Goal: Transaction & Acquisition: Purchase product/service

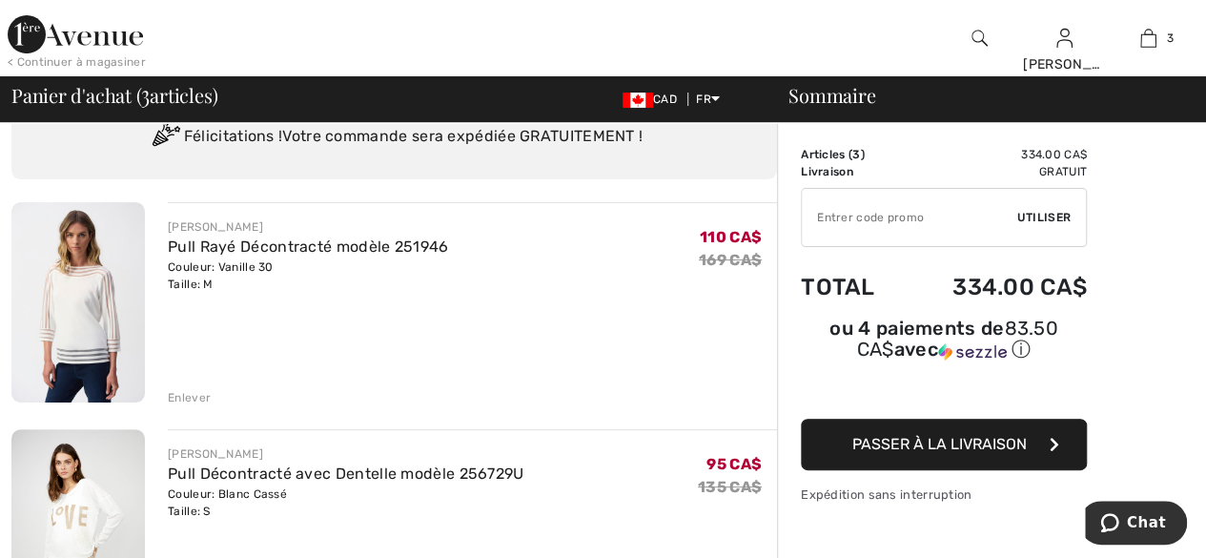
scroll to position [76, 0]
click at [197, 397] on div "Enlever" at bounding box center [189, 398] width 43 height 17
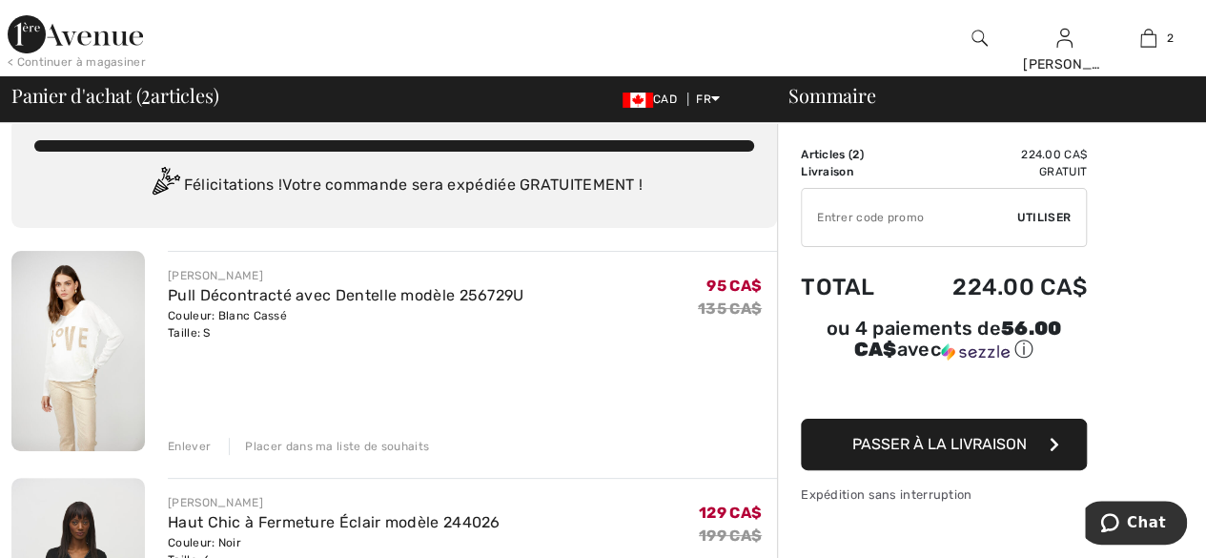
scroll to position [0, 0]
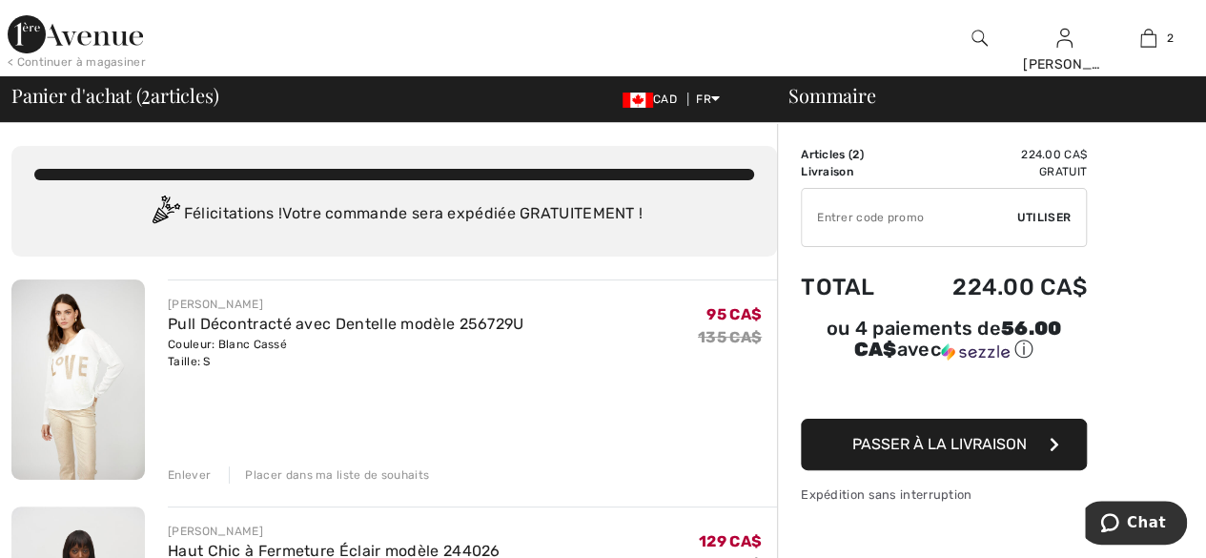
click at [964, 217] on input "TEXT" at bounding box center [910, 217] width 216 height 57
type input "EXTRA15"
click at [1068, 216] on span "Utiliser" at bounding box center [1043, 217] width 53 height 17
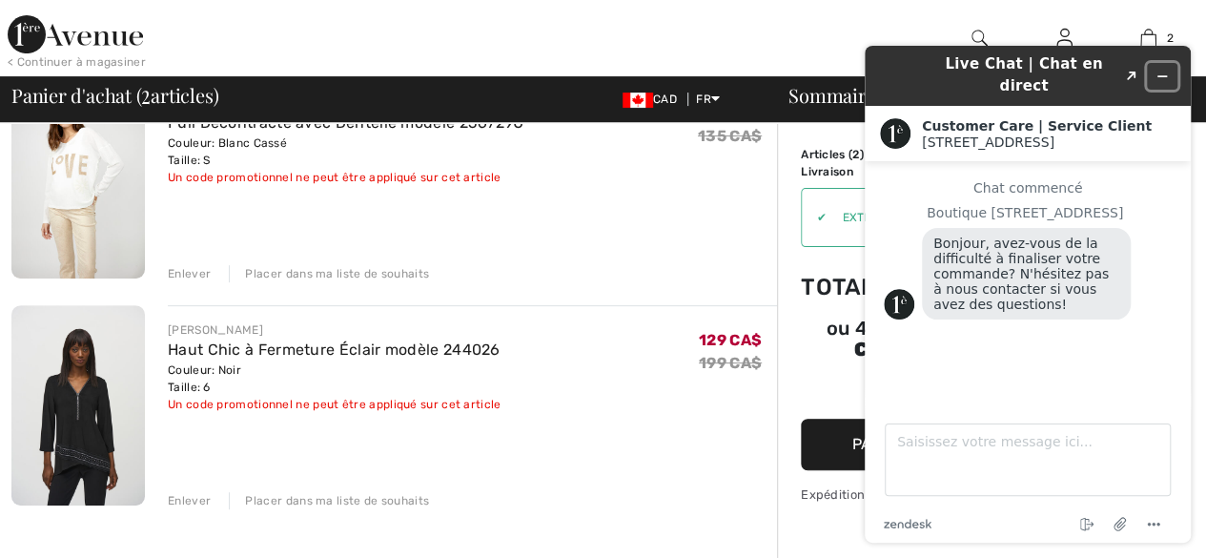
click at [1170, 76] on button "Réduire le widget" at bounding box center [1162, 76] width 31 height 27
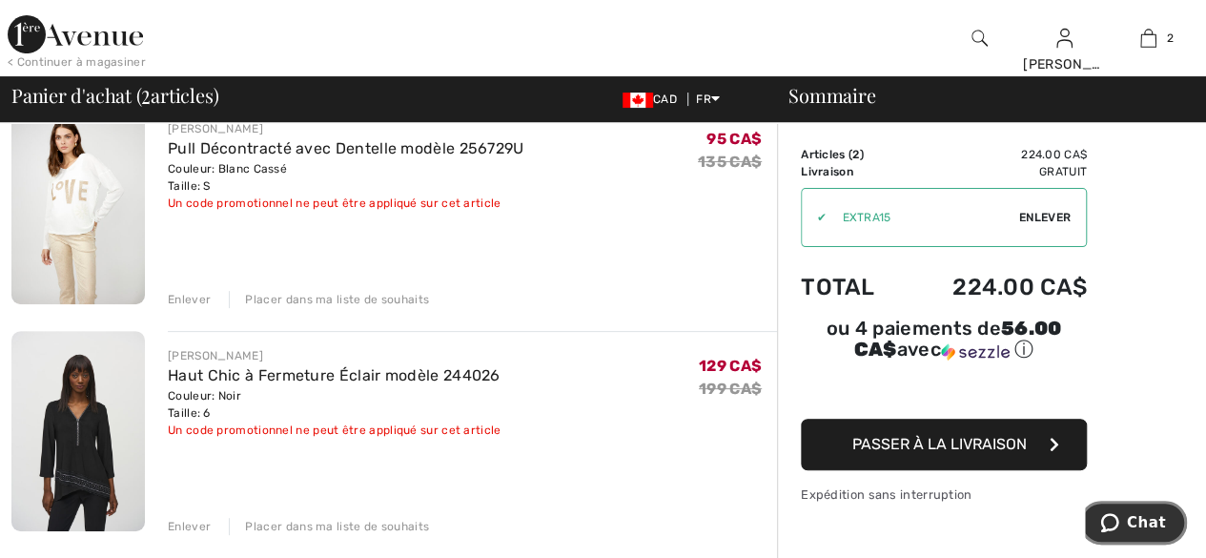
scroll to position [176, 0]
click at [203, 369] on link "Haut Chic à Fermeture Éclair modèle 244026" at bounding box center [334, 374] width 333 height 18
click at [92, 427] on img at bounding box center [78, 430] width 134 height 200
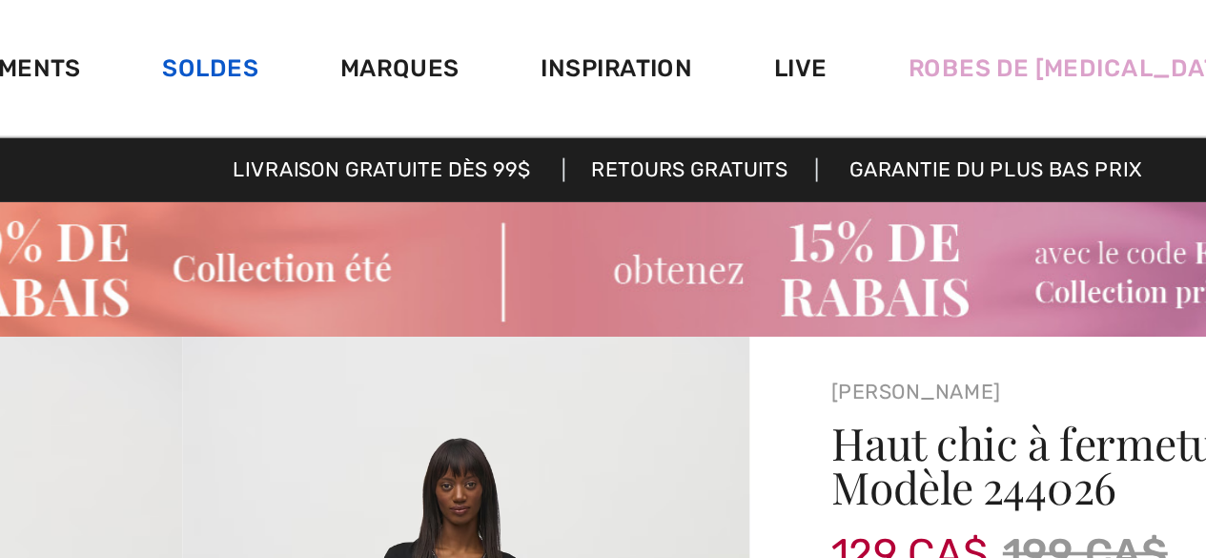
click at [362, 41] on link "Soldes" at bounding box center [335, 41] width 54 height 20
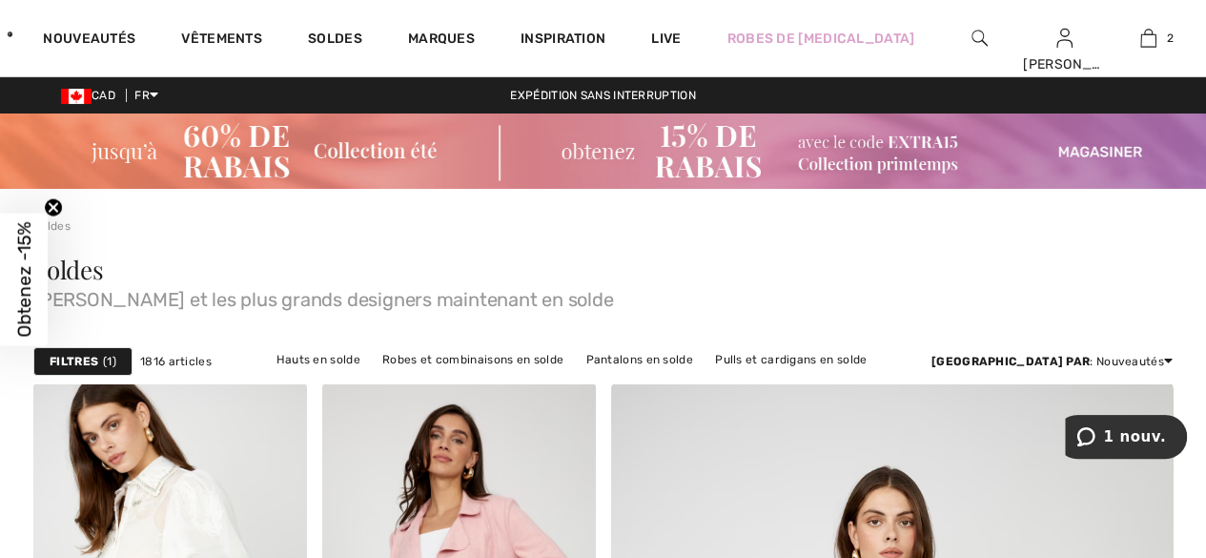
click at [141, 322] on div "Soldes Joseph Ribkoff et les plus grands designers maintenant en solde" at bounding box center [603, 287] width 1140 height 105
click at [1105, 156] on img at bounding box center [603, 150] width 1206 height 75
click at [1108, 158] on img at bounding box center [603, 150] width 1206 height 75
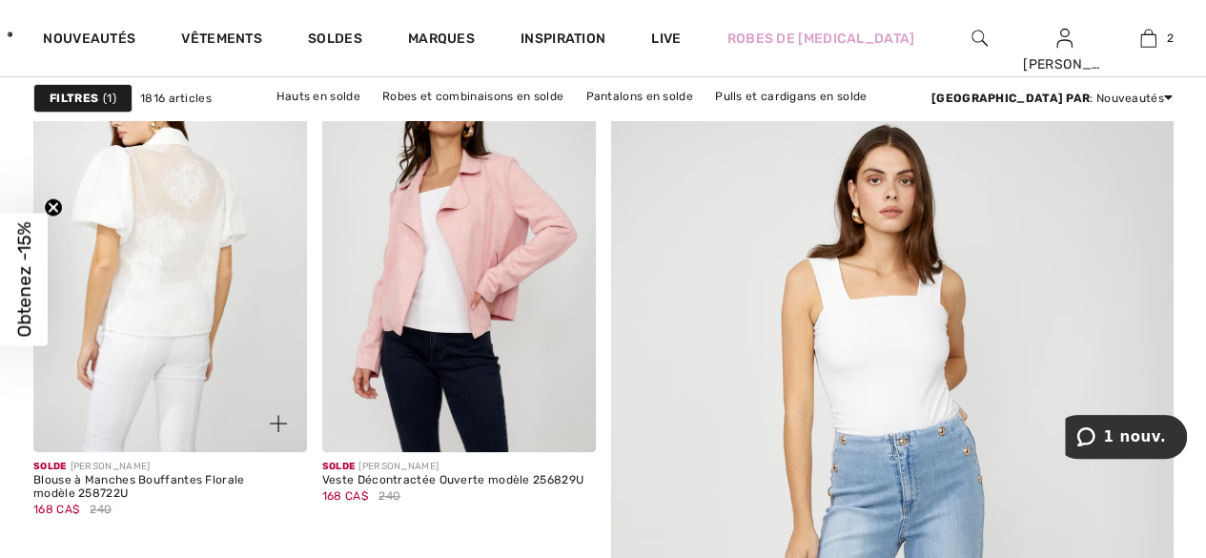
scroll to position [343, 0]
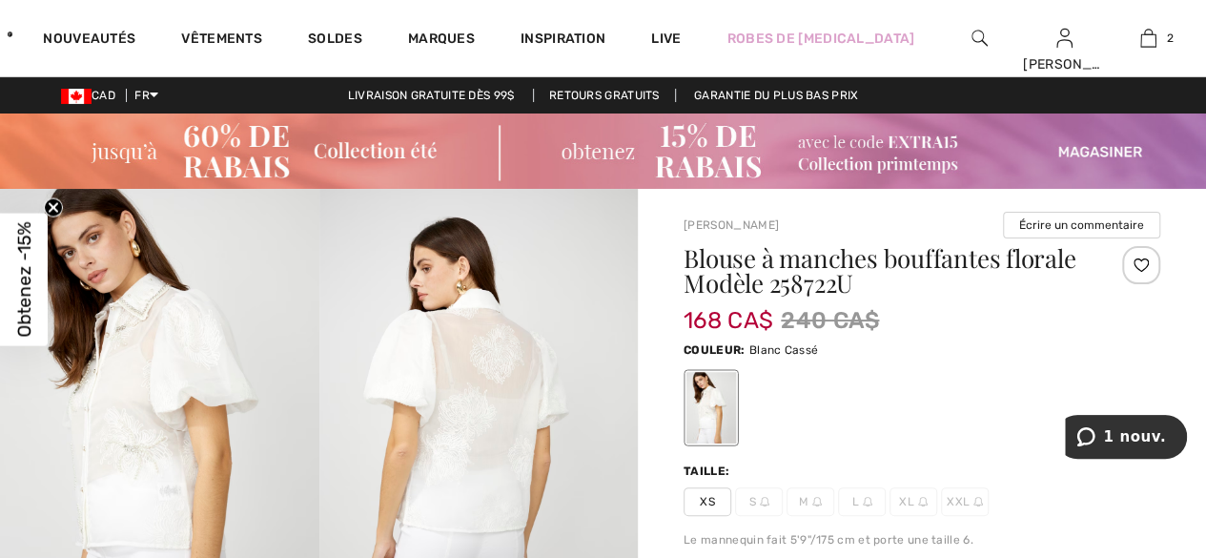
click at [1103, 159] on img at bounding box center [603, 150] width 1206 height 75
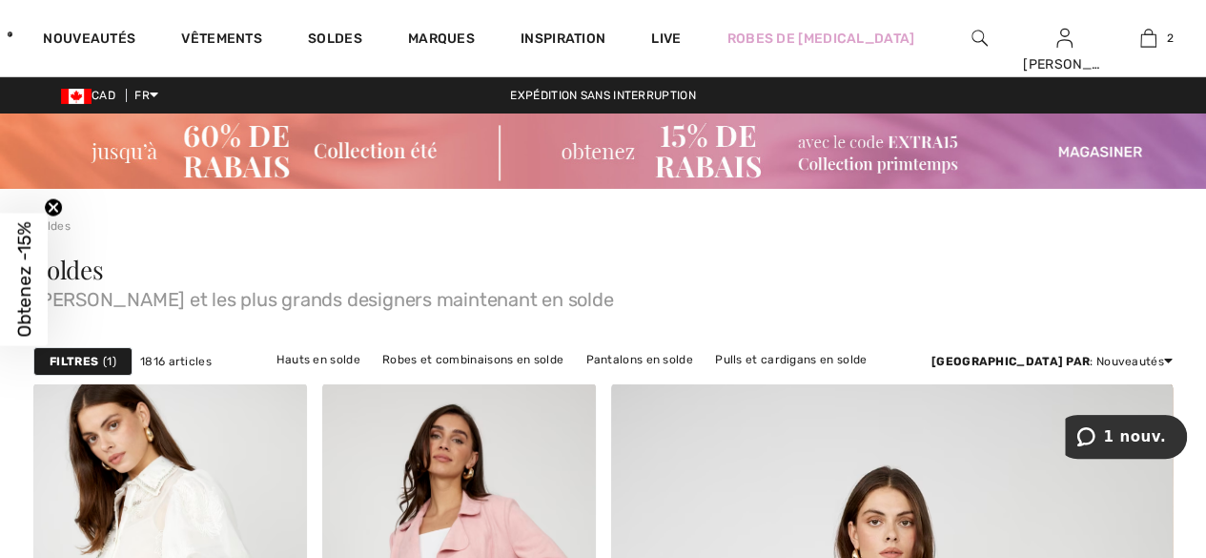
click at [90, 353] on strong "Filtres" at bounding box center [74, 361] width 49 height 17
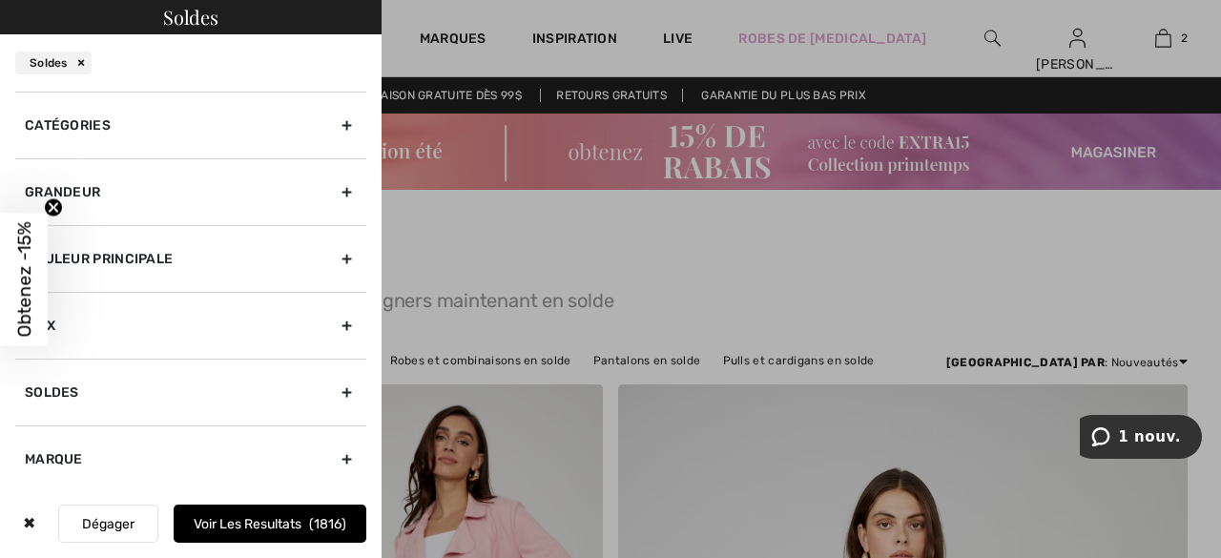
click at [95, 129] on div "Catégories" at bounding box center [190, 125] width 351 height 67
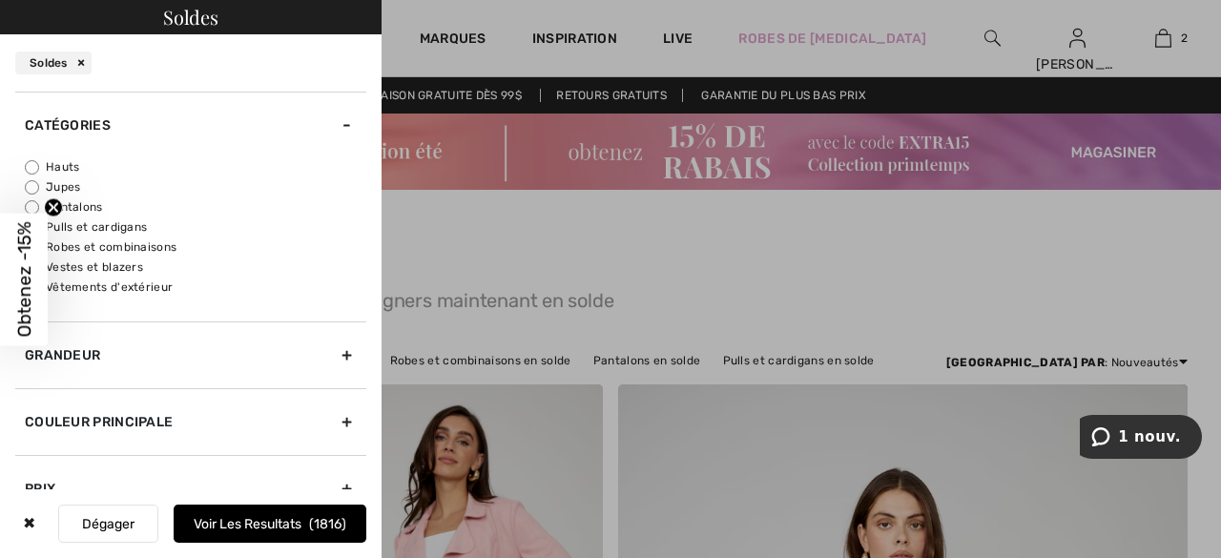
click at [86, 207] on label "Pantalons" at bounding box center [195, 206] width 341 height 17
click at [39, 207] on input "Pantalons" at bounding box center [32, 207] width 14 height 14
radio input "true"
click at [244, 533] on button "Voir les resultats 356" at bounding box center [270, 523] width 193 height 38
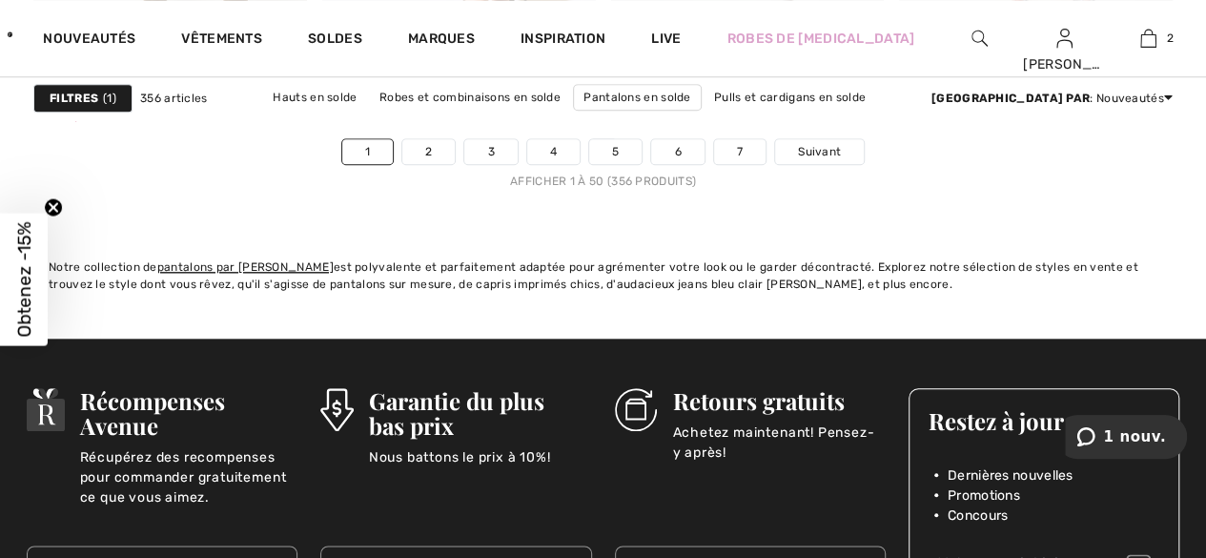
scroll to position [8070, 0]
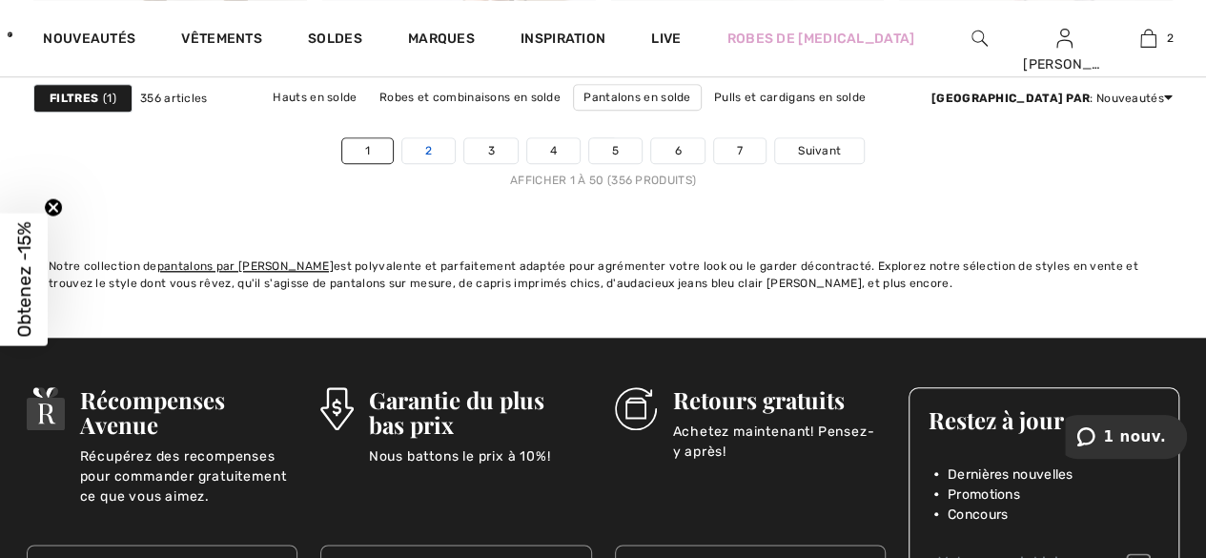
click at [429, 143] on link "2" at bounding box center [428, 150] width 52 height 25
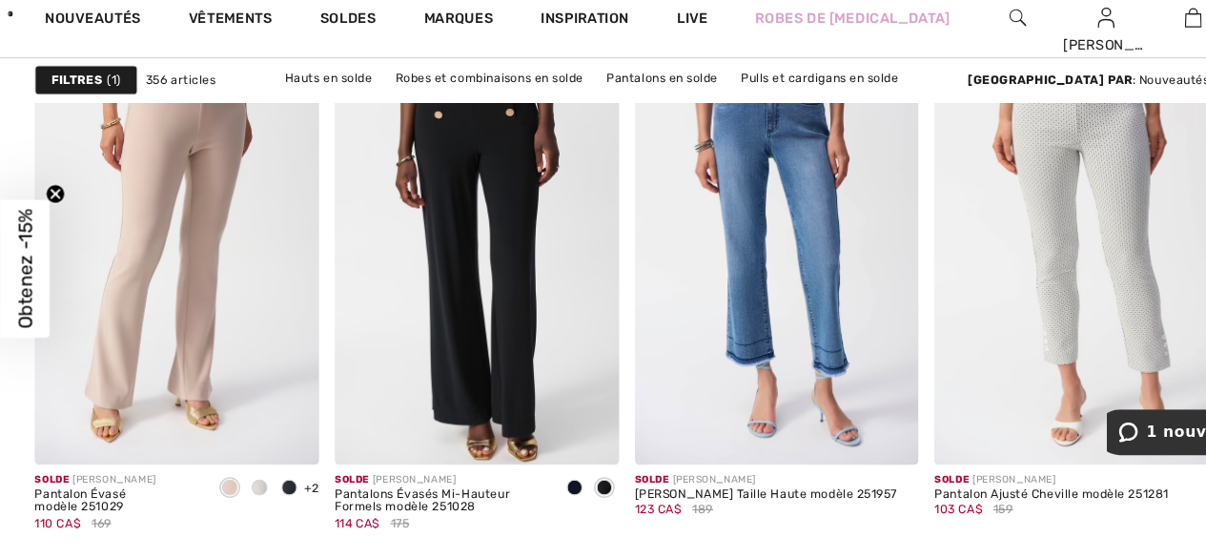
scroll to position [7131, 0]
click at [103, 483] on div "Solde JOSEPH RIBKOFF" at bounding box center [112, 483] width 158 height 14
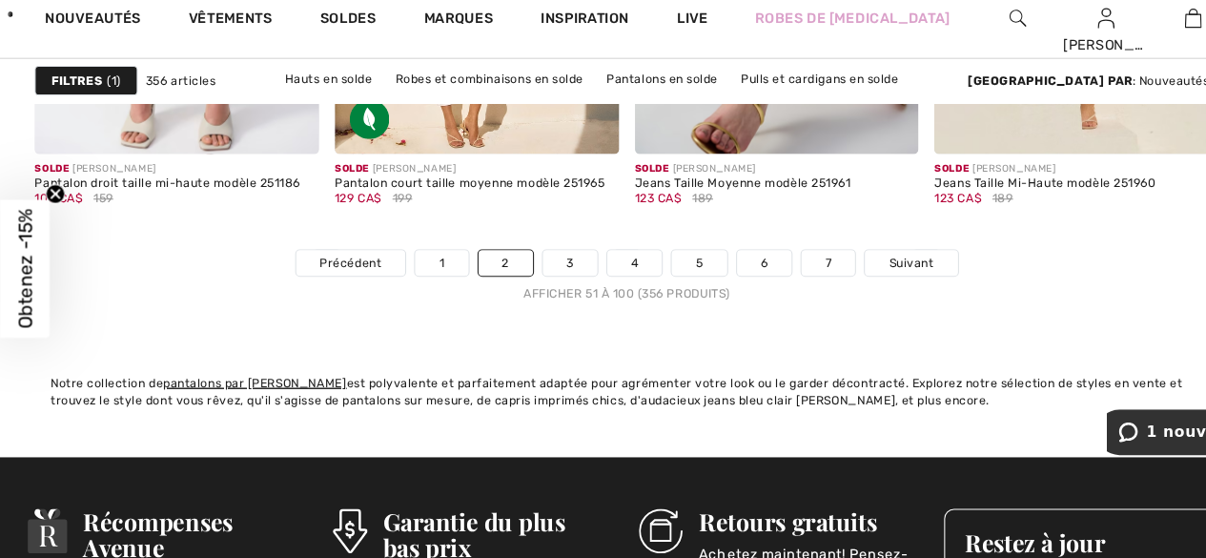
scroll to position [7950, 0]
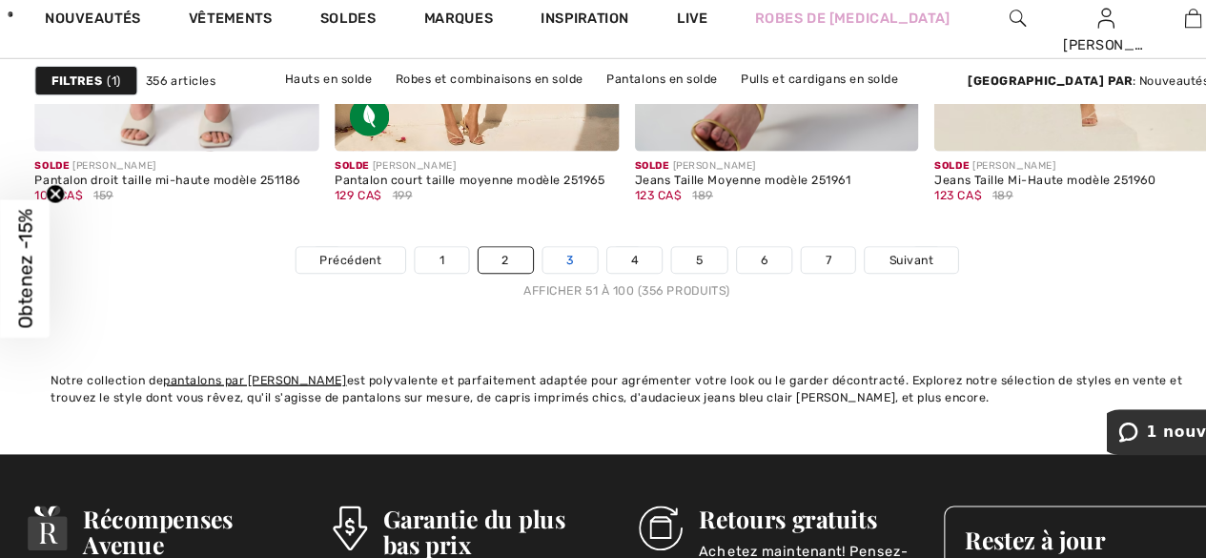
click at [547, 265] on link "3" at bounding box center [549, 270] width 52 height 25
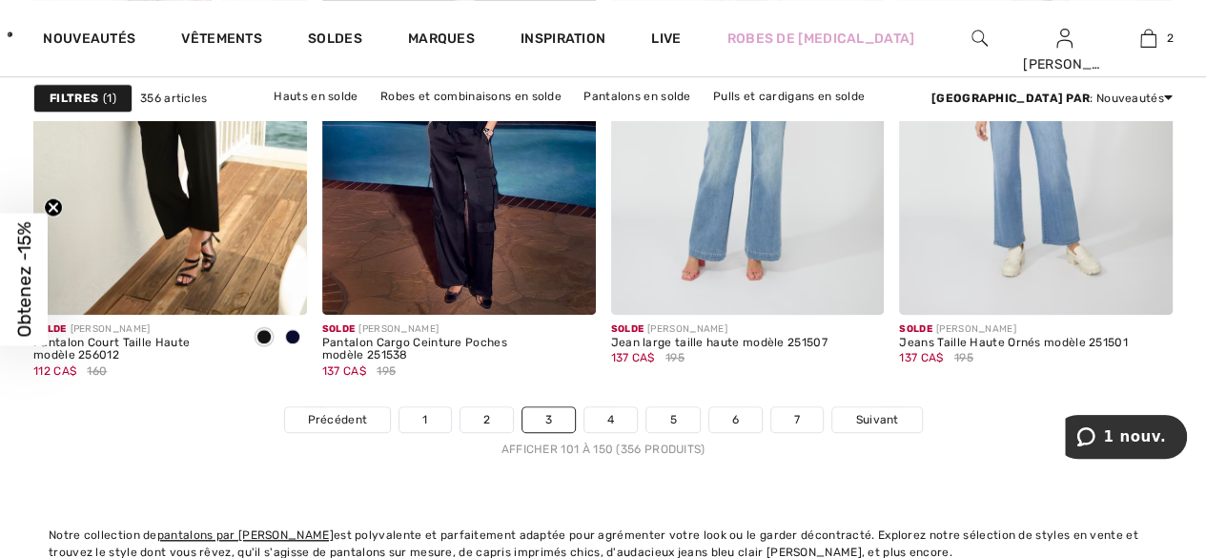
scroll to position [7804, 0]
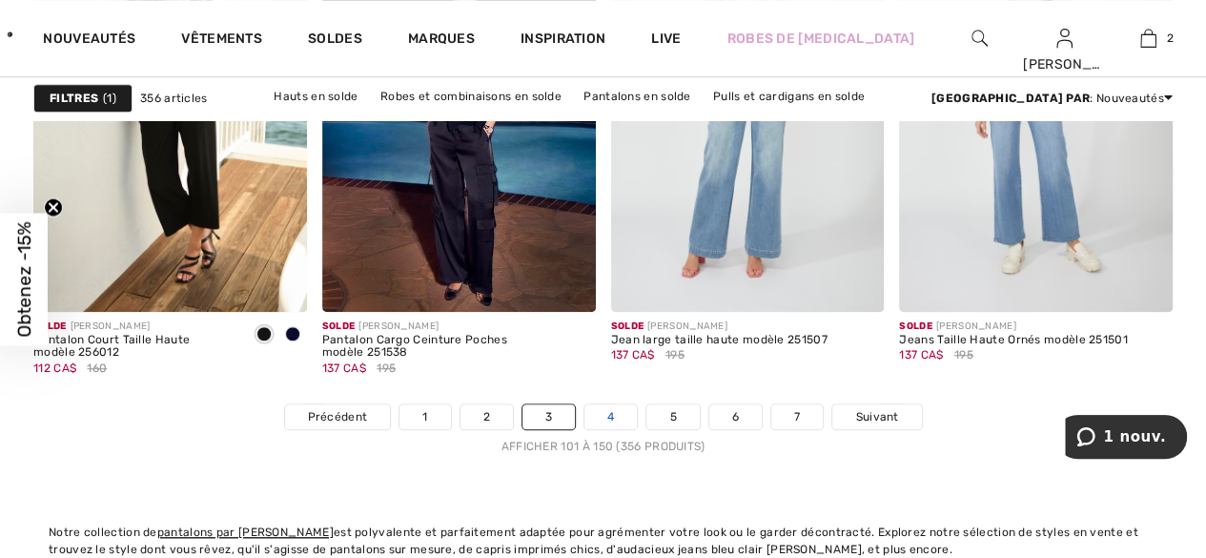
click at [606, 416] on link "4" at bounding box center [611, 416] width 52 height 25
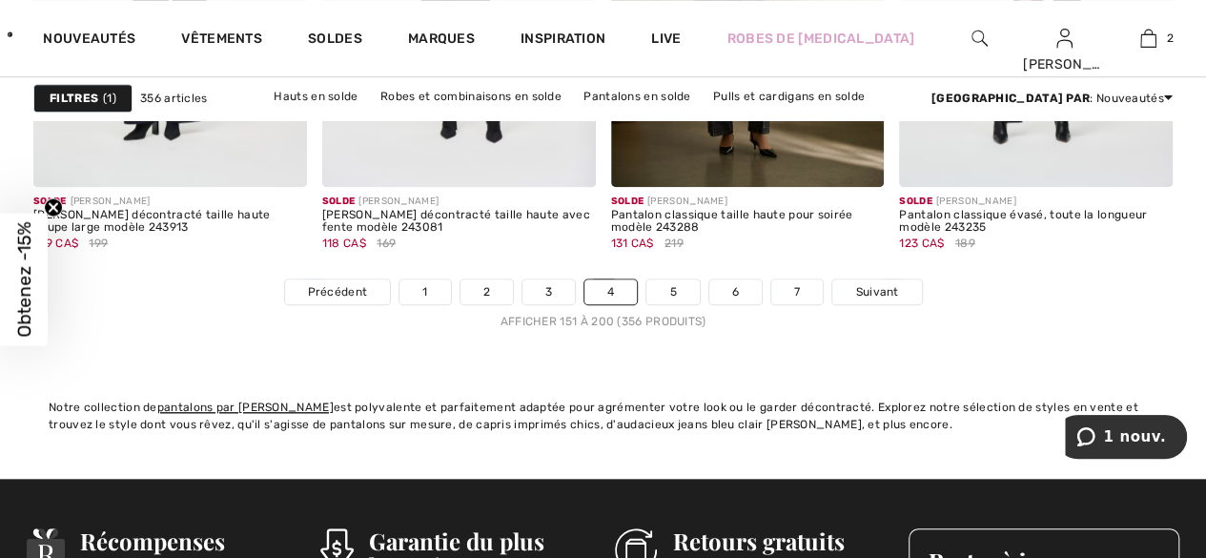
scroll to position [7932, 0]
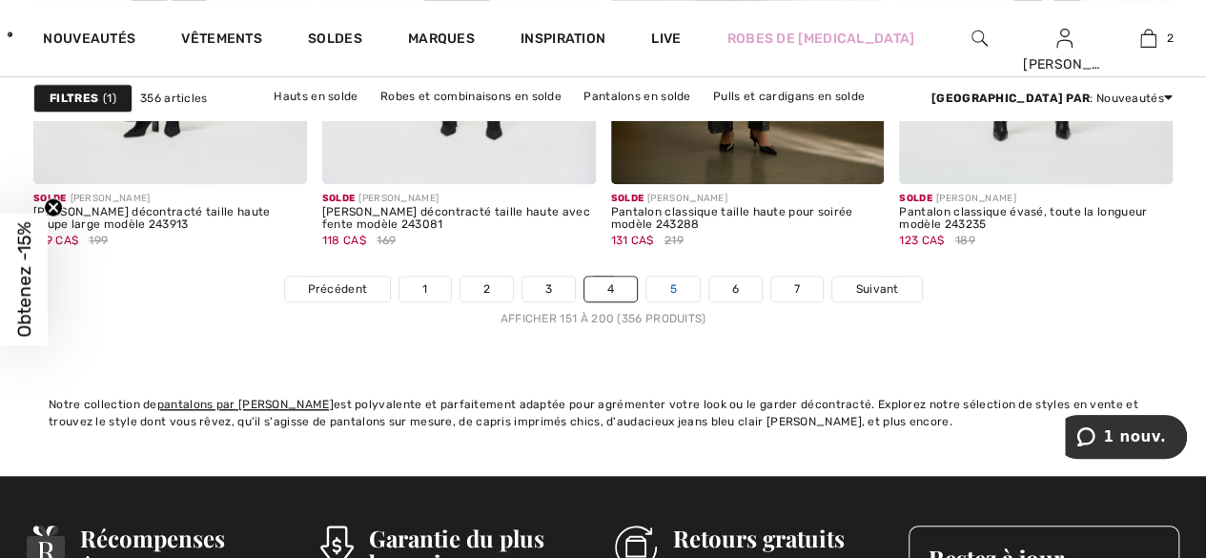
click at [675, 277] on link "5" at bounding box center [673, 289] width 52 height 25
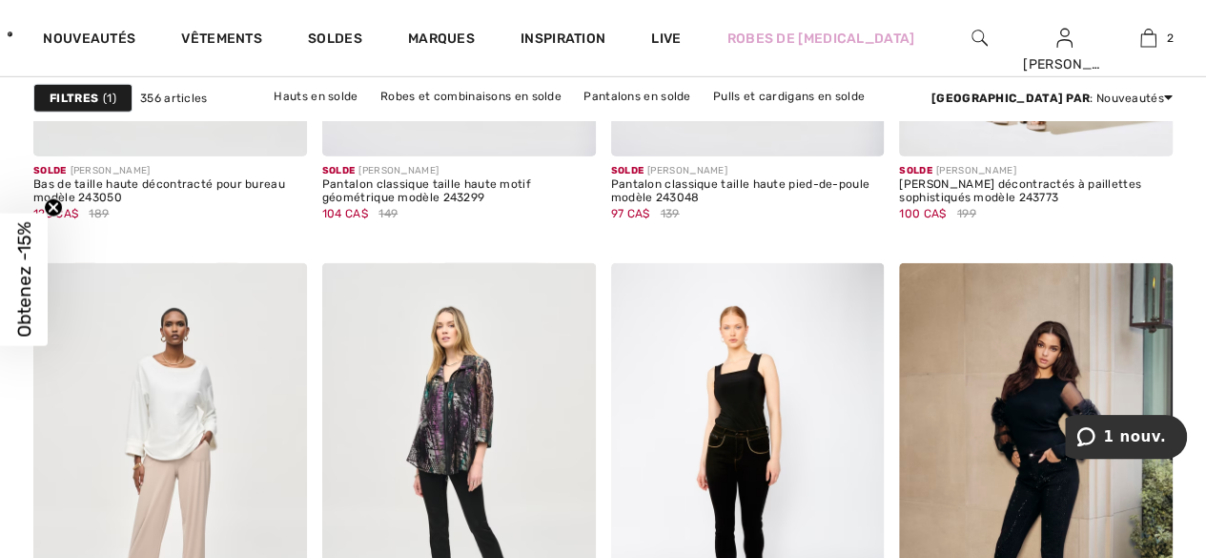
scroll to position [2949, 0]
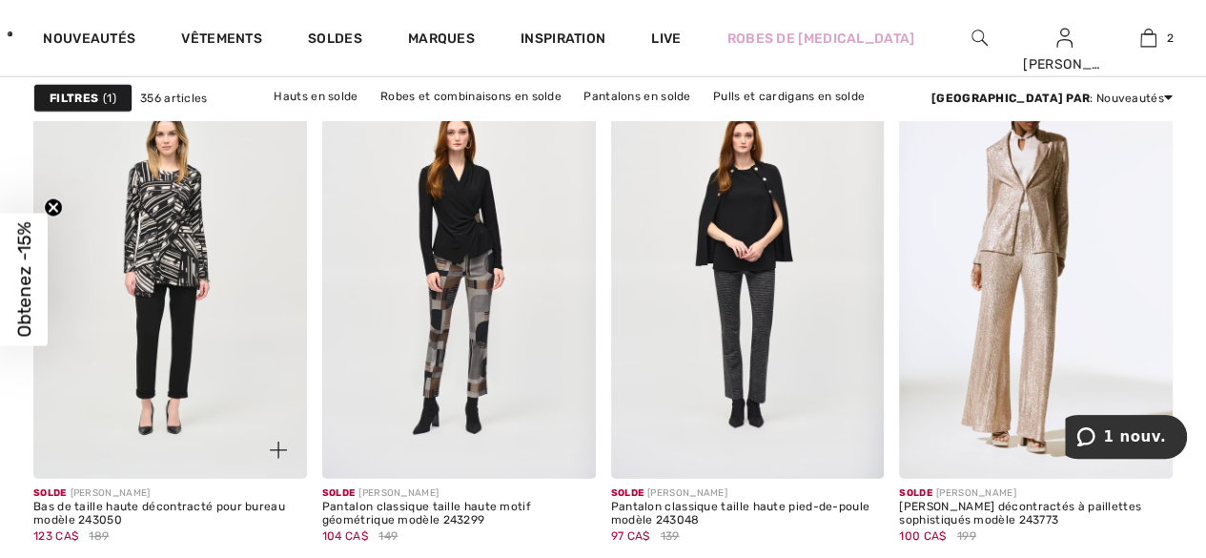
click at [122, 389] on img at bounding box center [170, 274] width 274 height 410
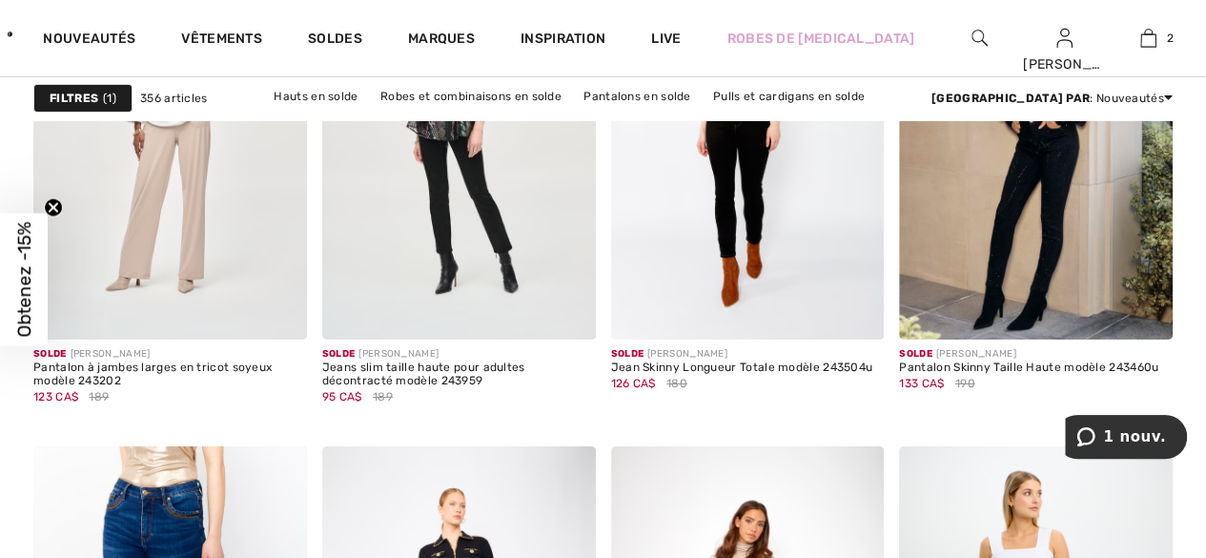
scroll to position [3209, 0]
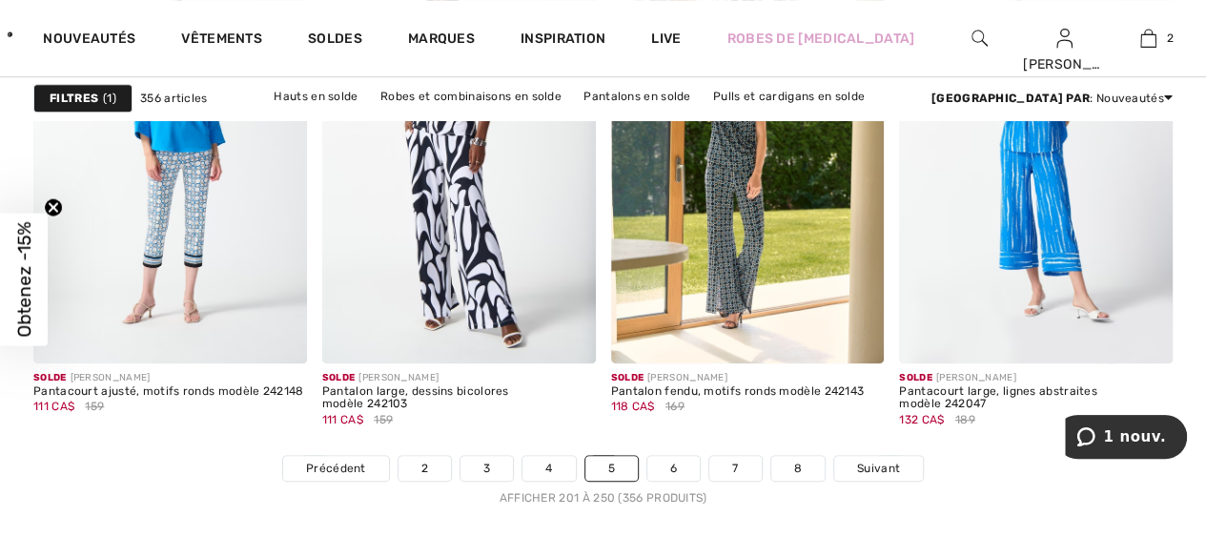
scroll to position [7772, 0]
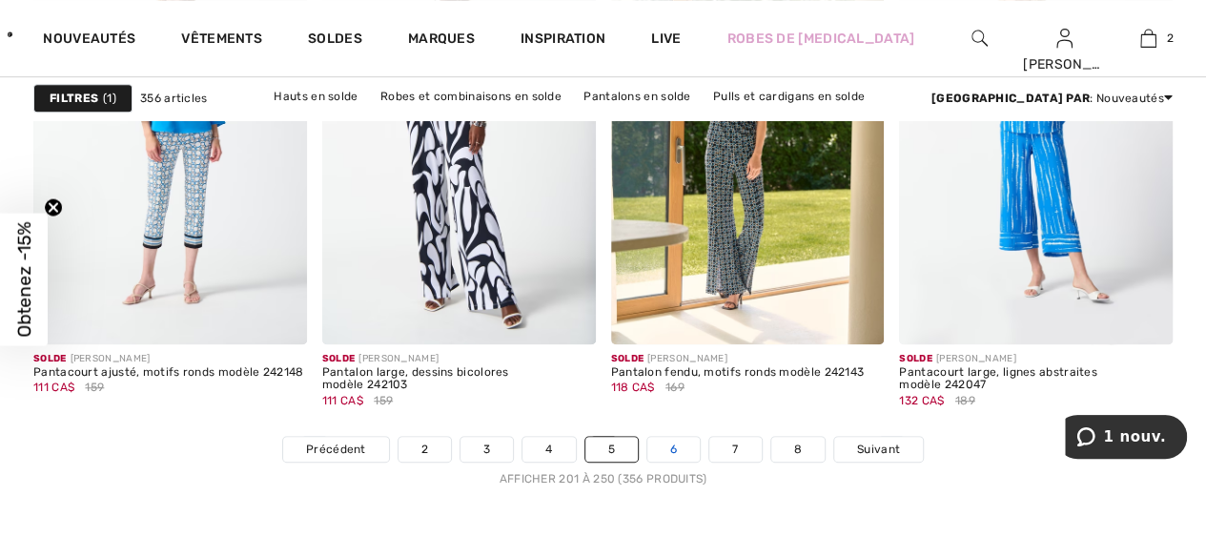
click at [677, 456] on link "6" at bounding box center [673, 449] width 52 height 25
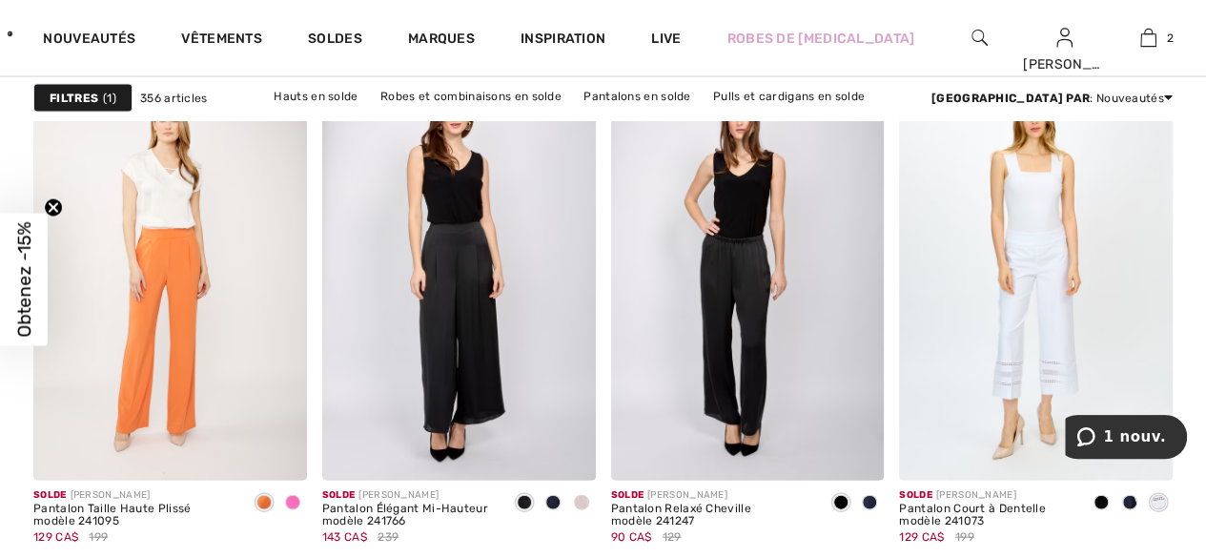
scroll to position [1839, 0]
click at [1102, 501] on span at bounding box center [1101, 501] width 15 height 15
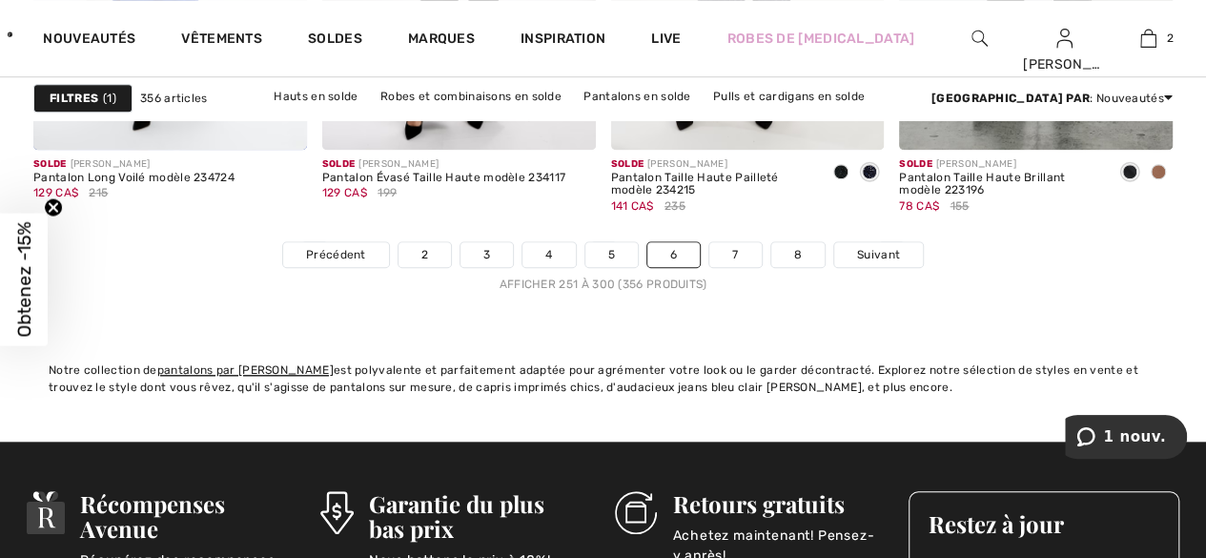
scroll to position [7968, 0]
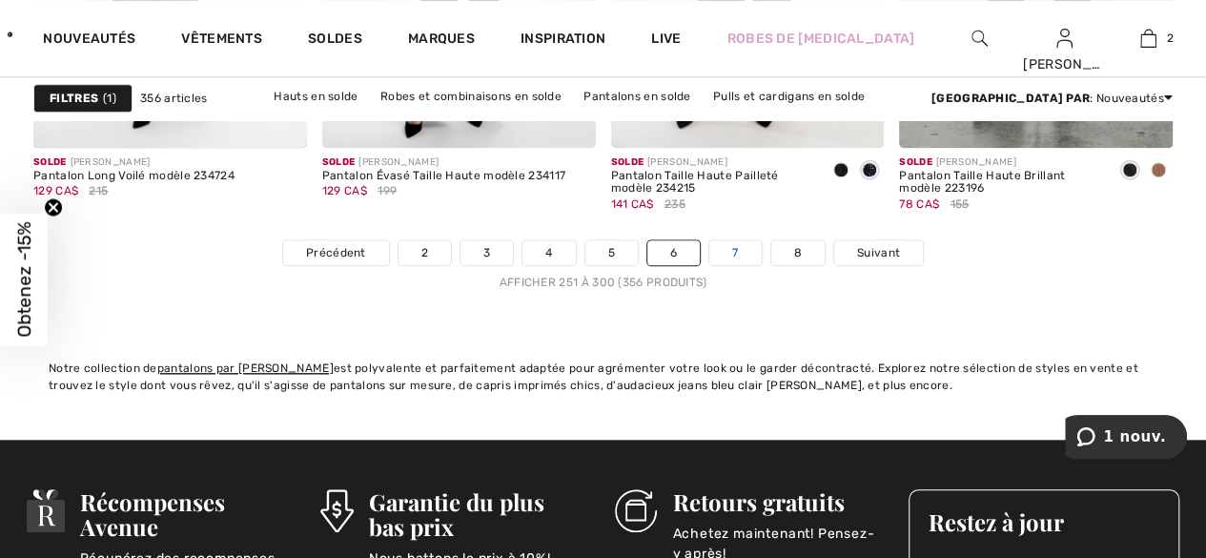
click at [742, 248] on link "7" at bounding box center [734, 252] width 51 height 25
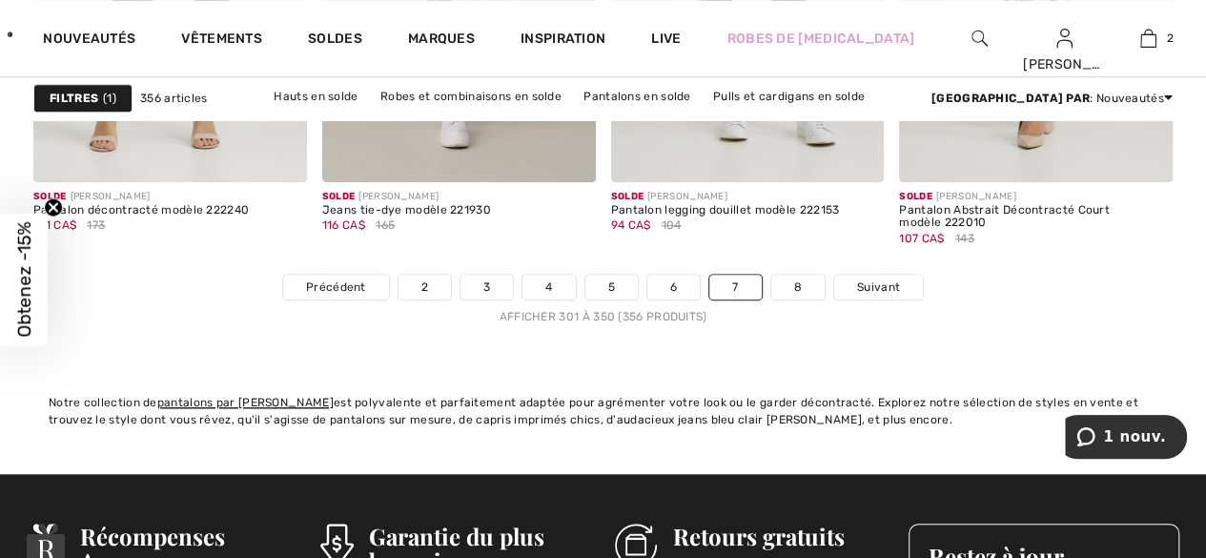
scroll to position [7938, 0]
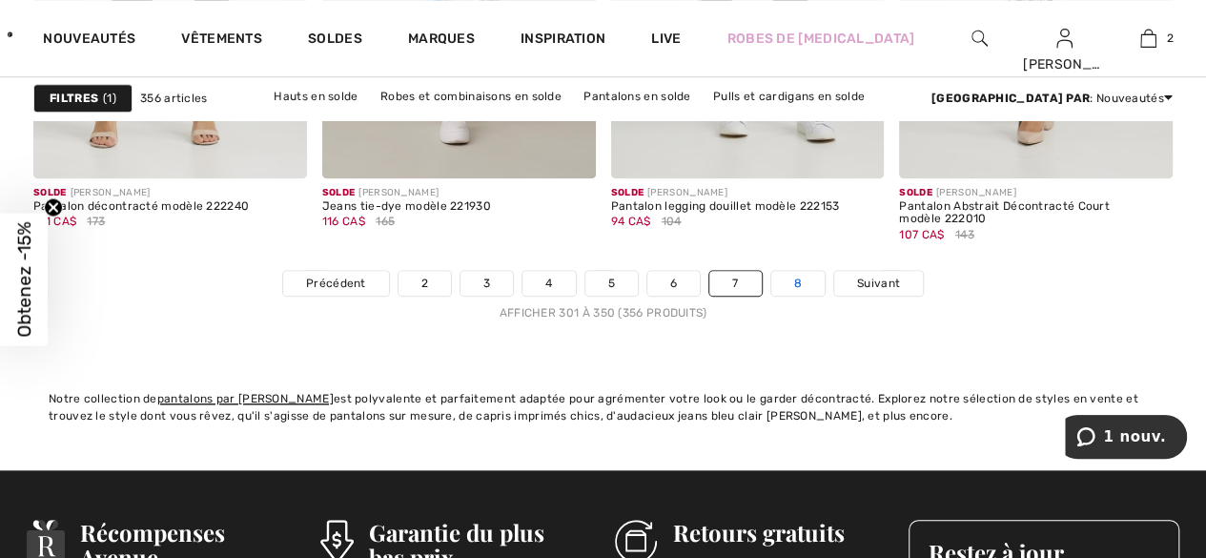
click at [803, 280] on link "8" at bounding box center [797, 283] width 53 height 25
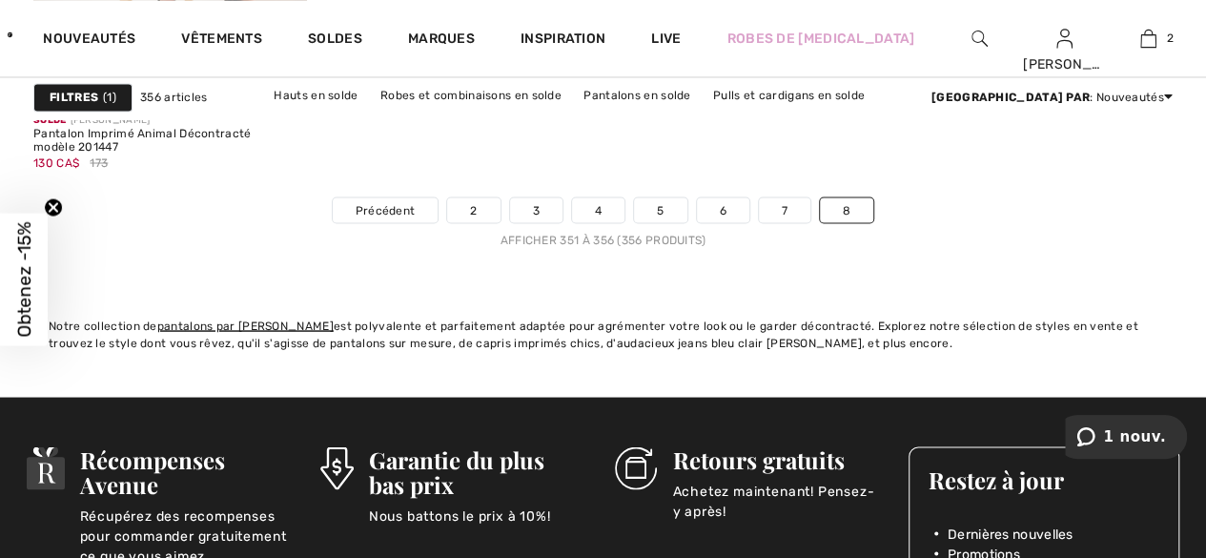
scroll to position [1660, 0]
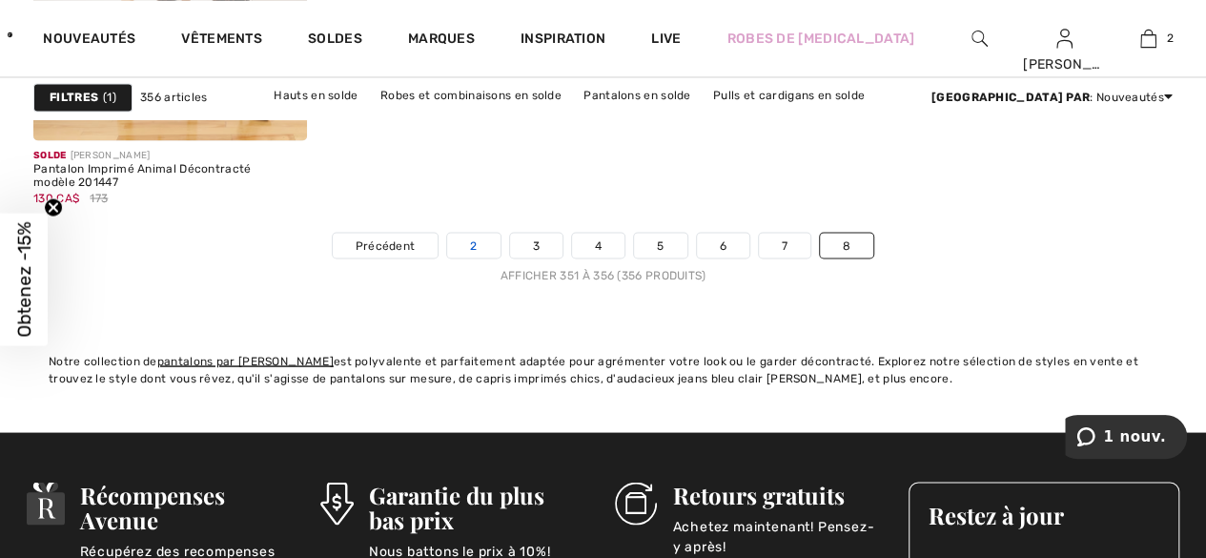
click at [473, 242] on link "2" at bounding box center [473, 245] width 52 height 25
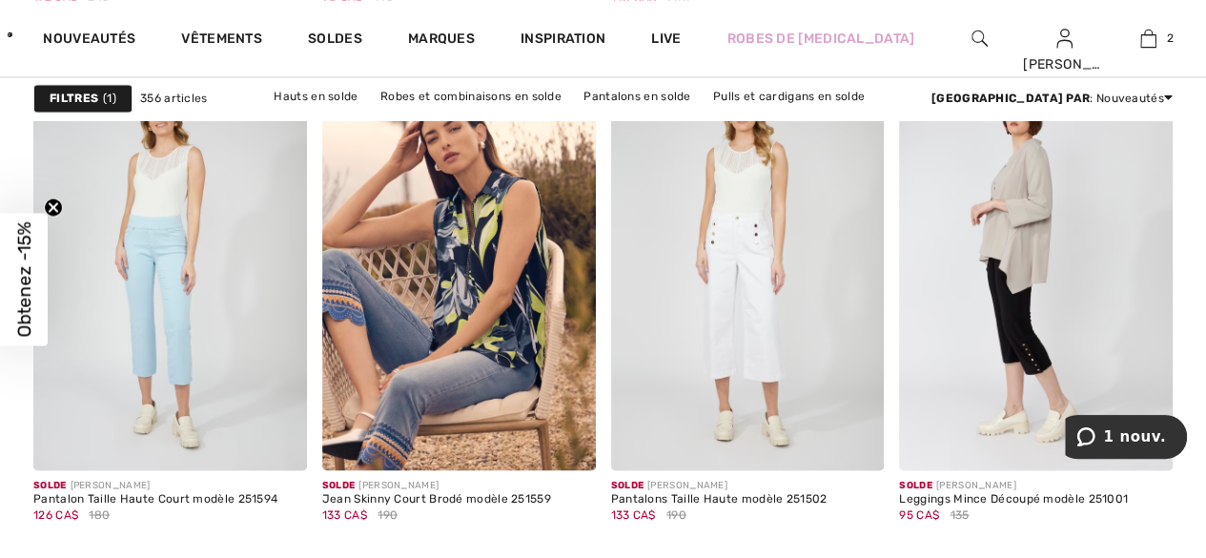
scroll to position [1331, 0]
click at [105, 462] on img at bounding box center [170, 264] width 274 height 410
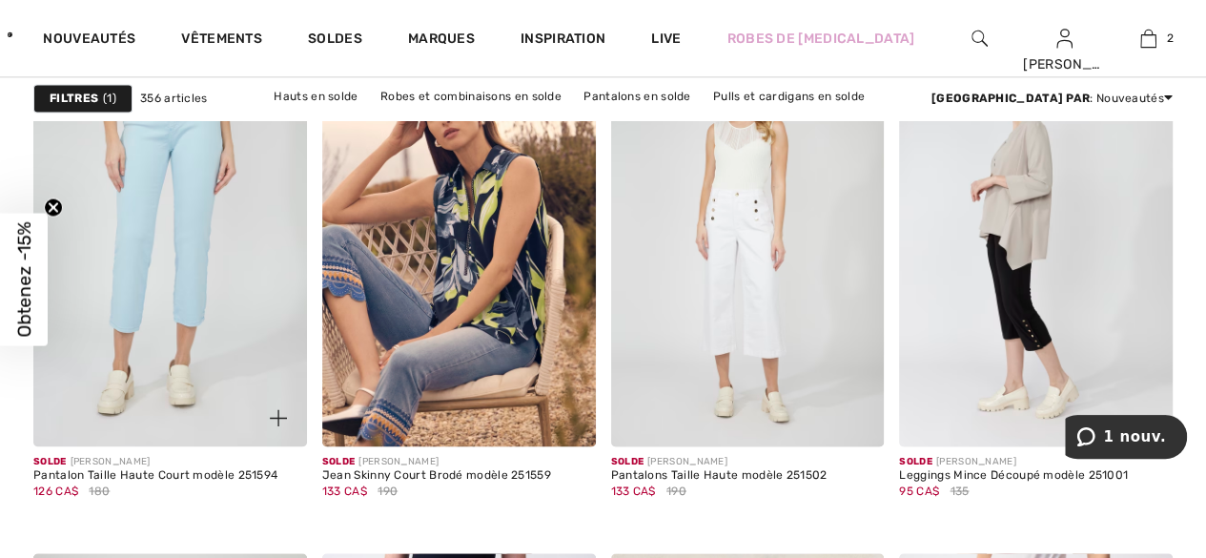
scroll to position [1354, 0]
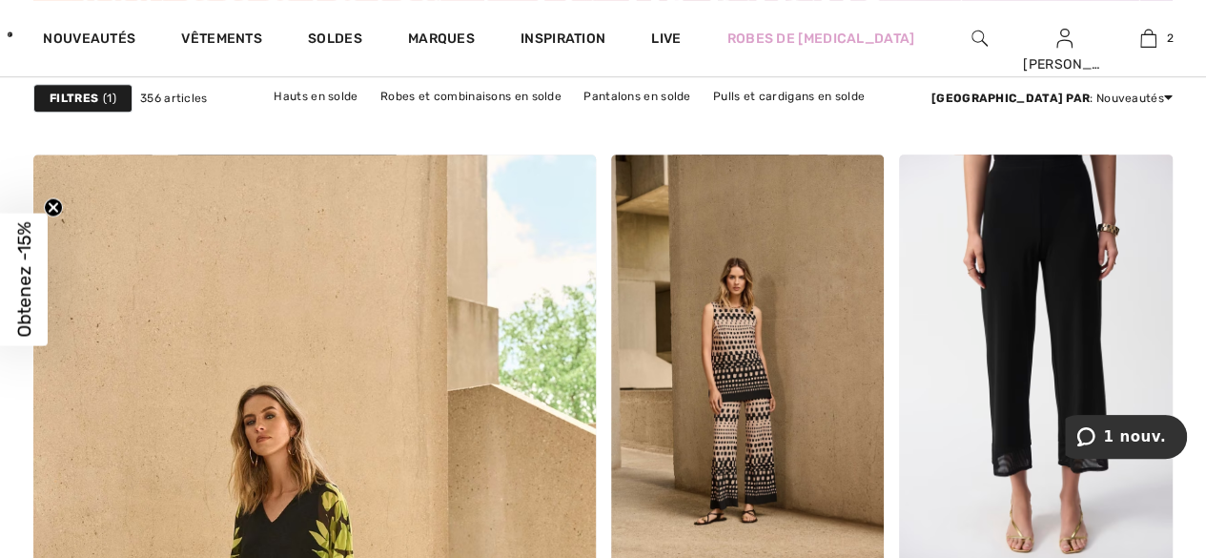
scroll to position [4252, 0]
click at [1070, 324] on img at bounding box center [1036, 360] width 274 height 410
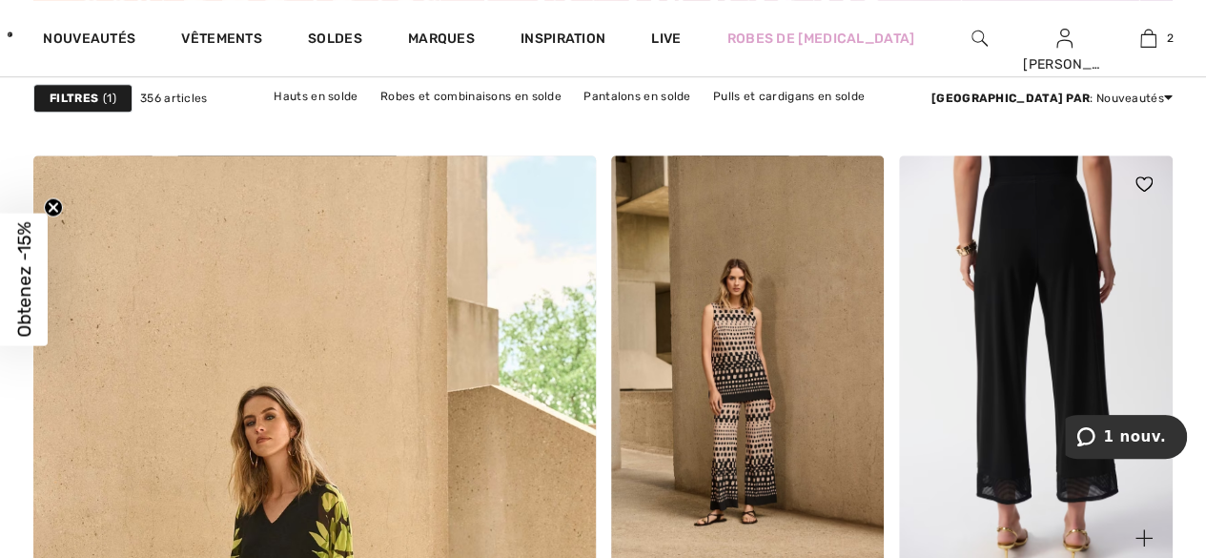
click at [1067, 311] on img at bounding box center [1036, 360] width 274 height 410
click at [1062, 316] on img at bounding box center [1036, 360] width 274 height 410
click at [1041, 319] on img at bounding box center [1036, 360] width 274 height 410
click at [1047, 314] on img at bounding box center [1036, 360] width 274 height 410
click at [1051, 323] on img at bounding box center [1036, 360] width 274 height 410
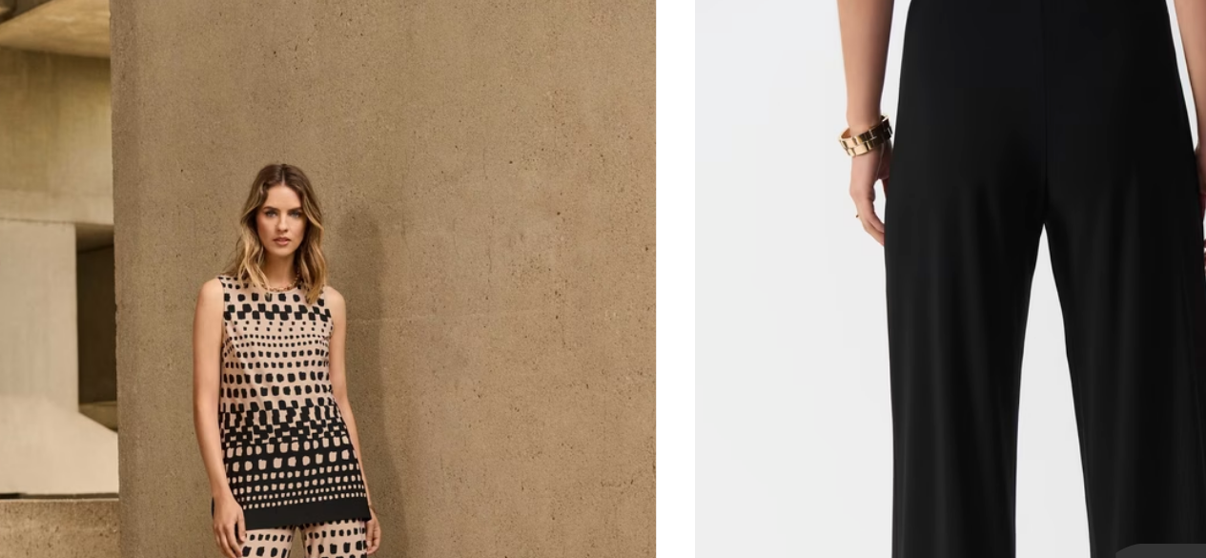
scroll to position [4245, 0]
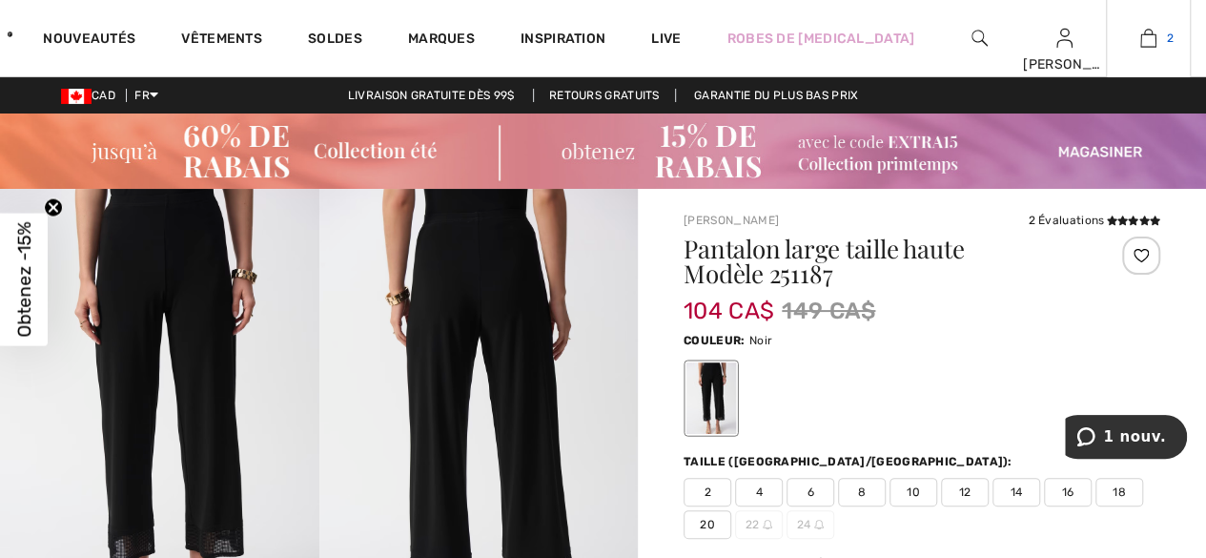
click at [1154, 42] on img at bounding box center [1149, 38] width 16 height 23
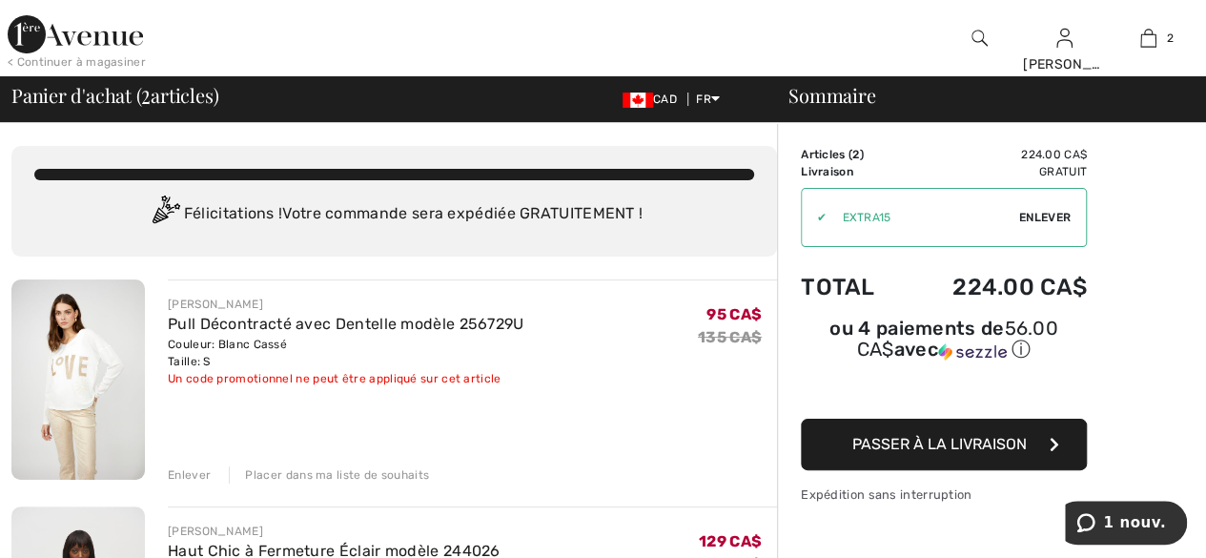
click at [1018, 435] on span "Passer à la livraison" at bounding box center [940, 444] width 175 height 18
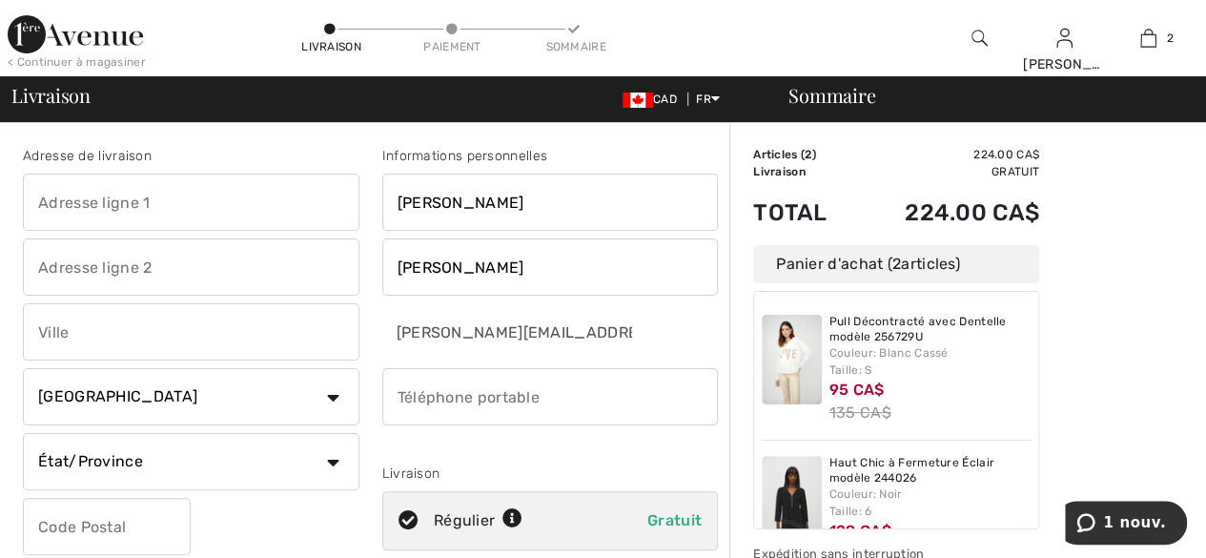
click at [71, 196] on input "text" at bounding box center [191, 202] width 337 height 57
type input "7 FISET"
type input "clermont"
select select "QC"
type input "G4A1H9"
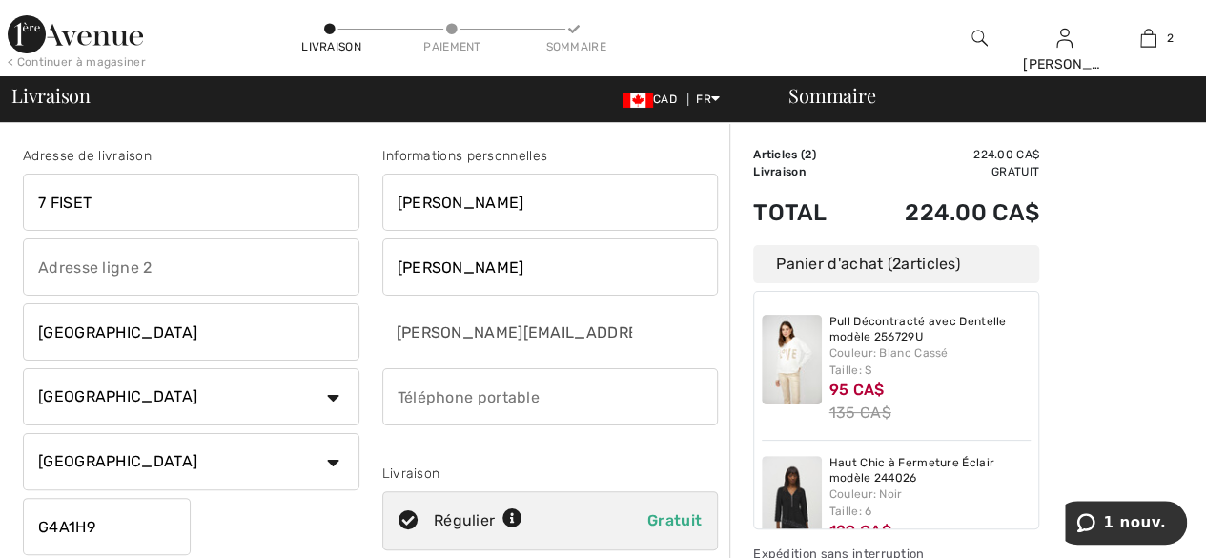
type input "4186338000"
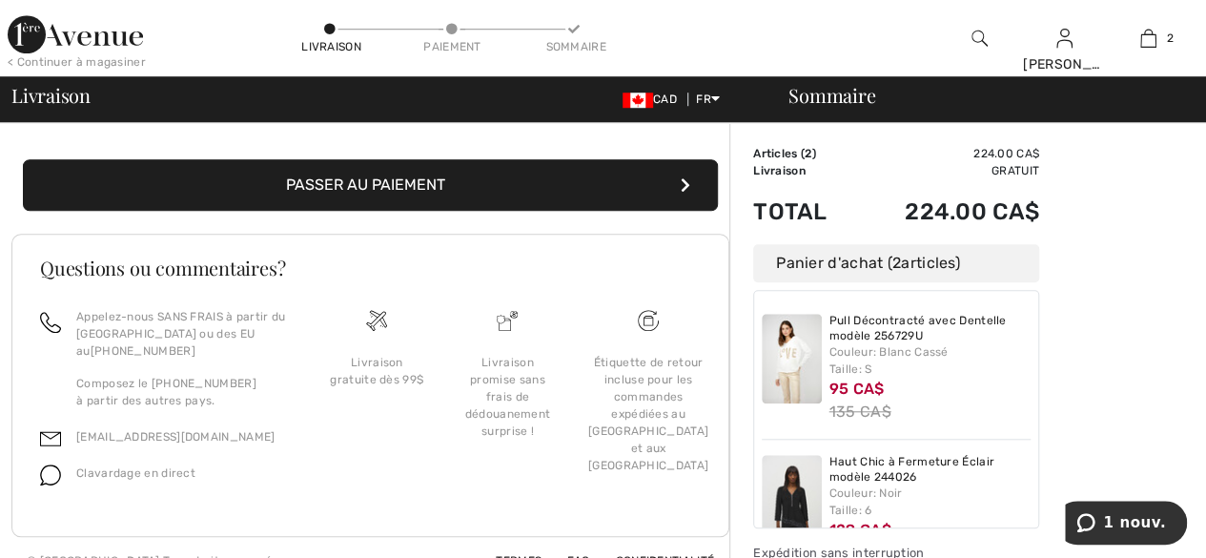
scroll to position [715, 0]
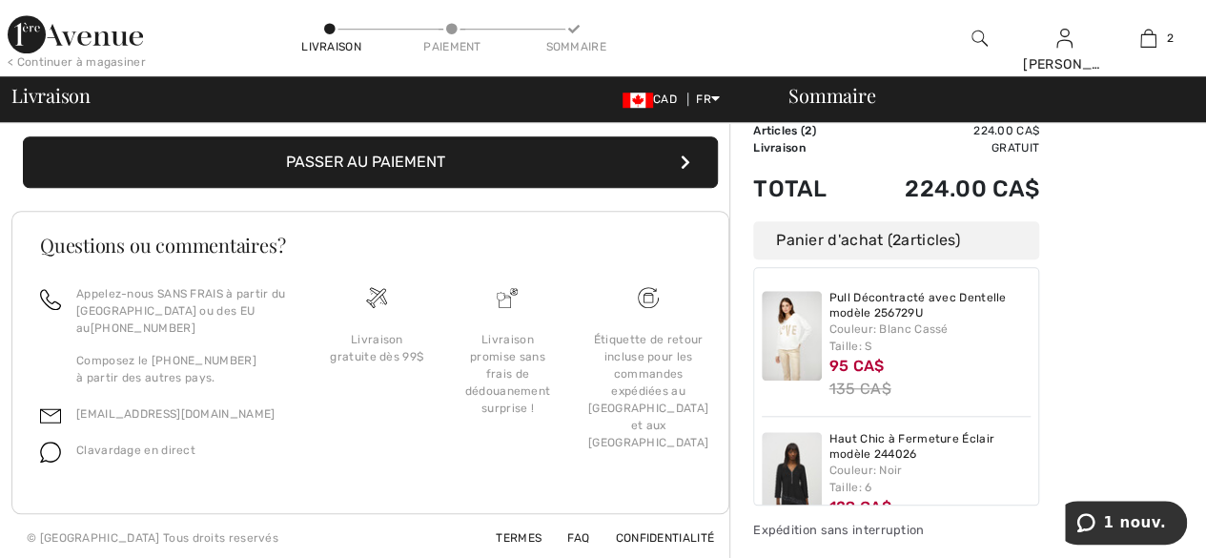
click at [184, 170] on button "Passer au paiement" at bounding box center [370, 161] width 695 height 51
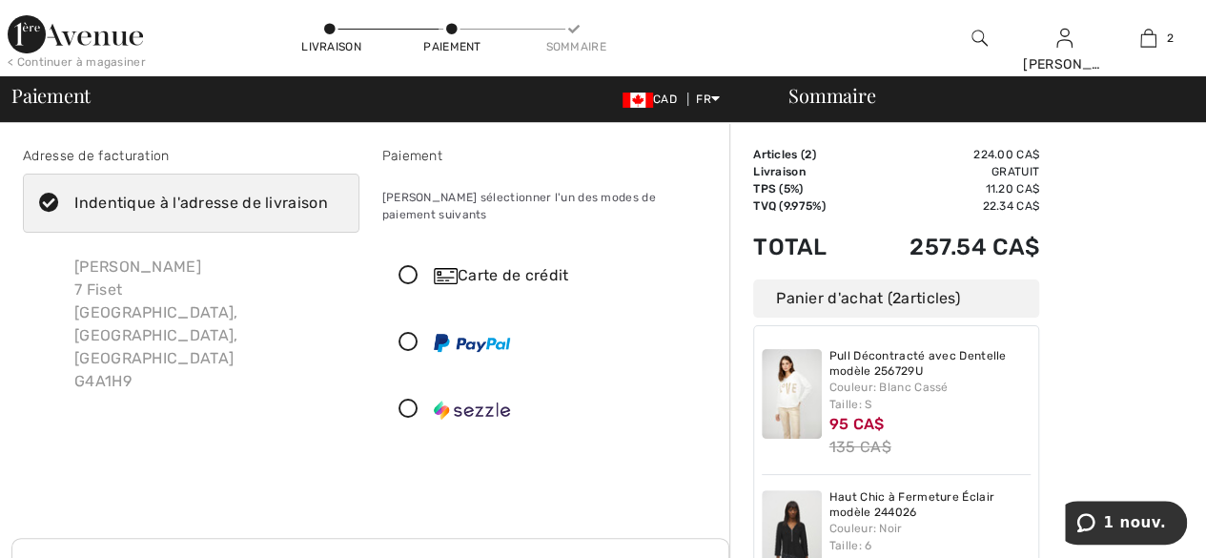
click at [408, 400] on icon at bounding box center [408, 410] width 51 height 20
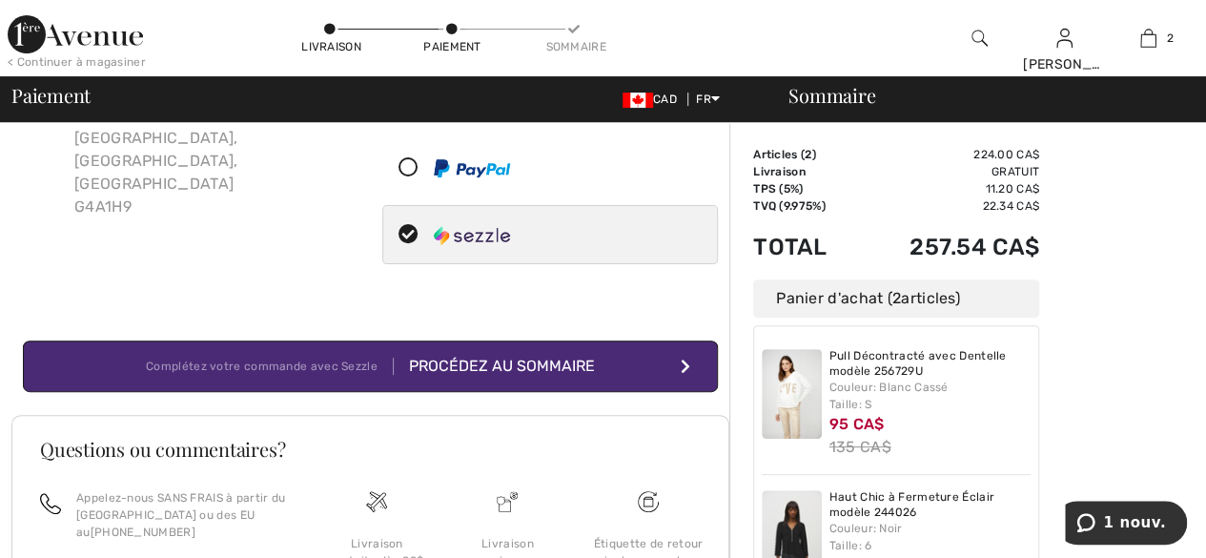
scroll to position [175, 0]
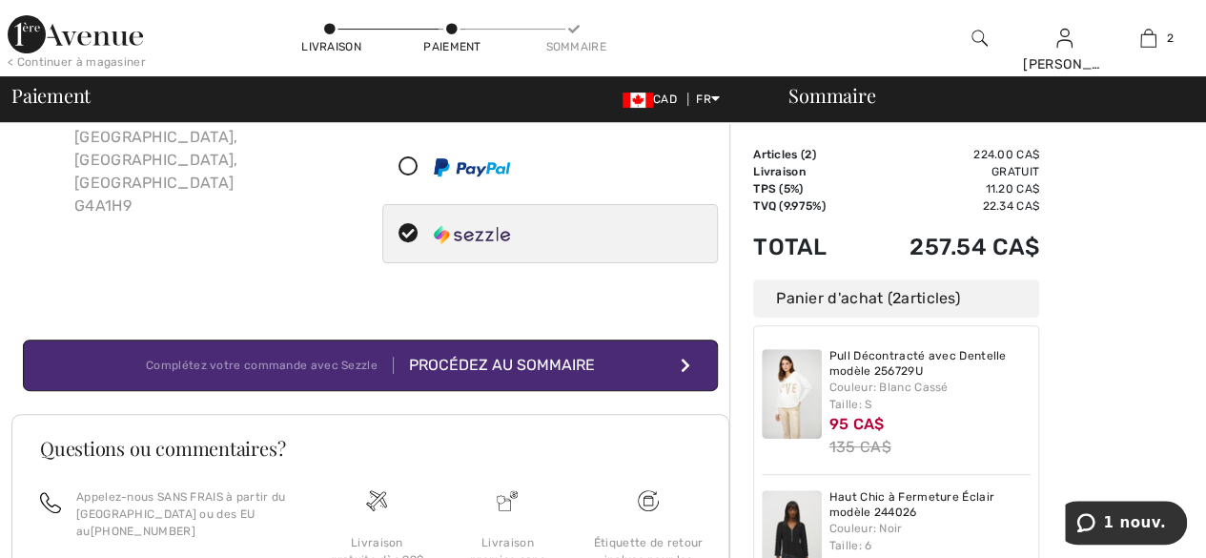
click at [490, 354] on div "Procédez au sommaire" at bounding box center [494, 365] width 201 height 23
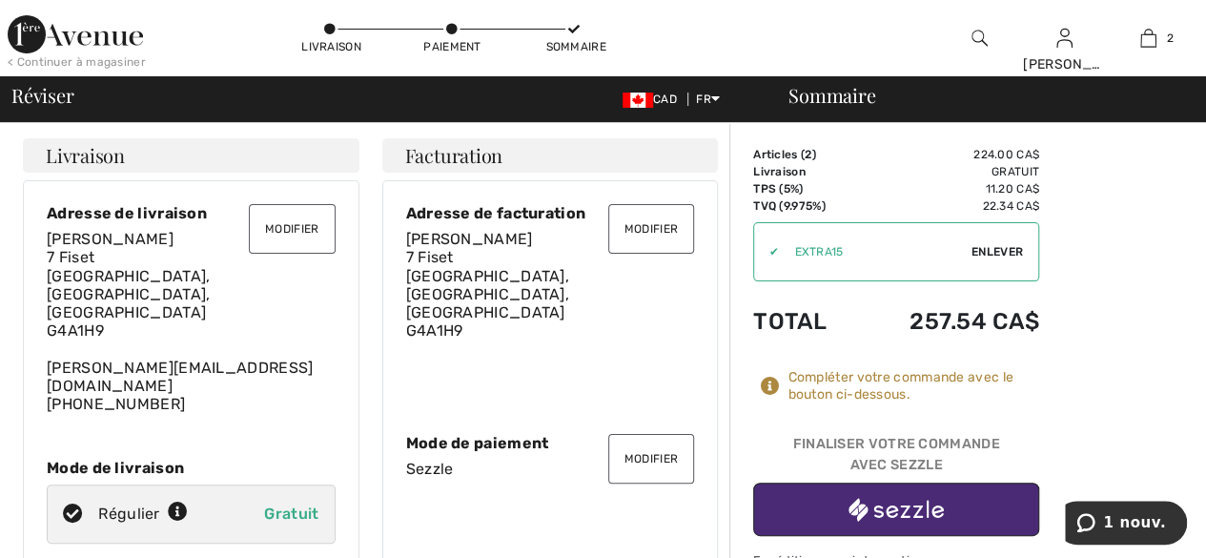
click at [938, 519] on img "button" at bounding box center [896, 510] width 95 height 24
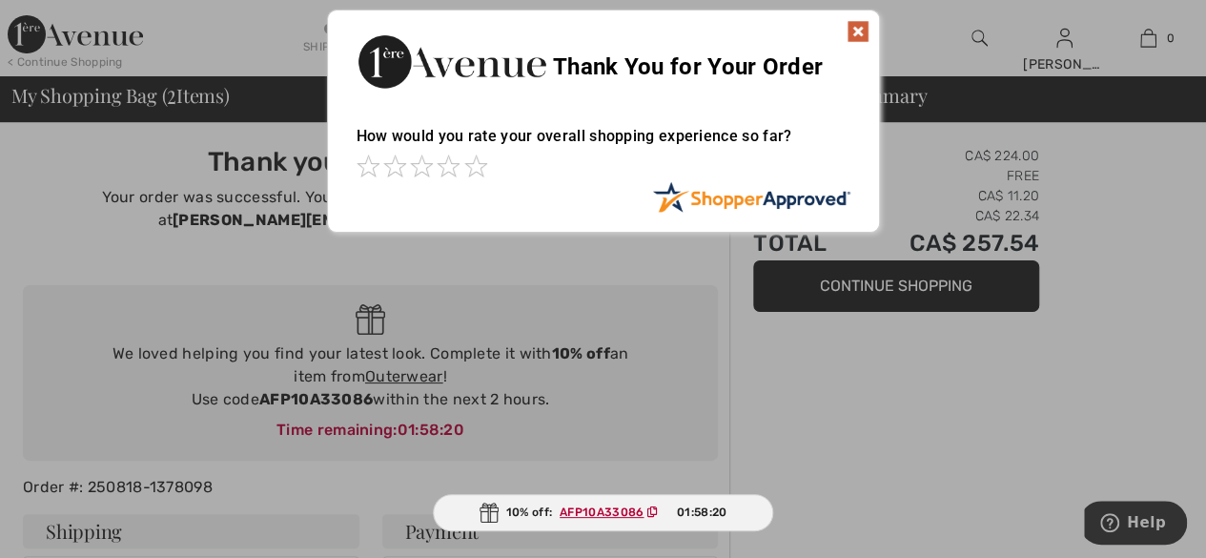
click at [482, 172] on span at bounding box center [475, 165] width 23 height 23
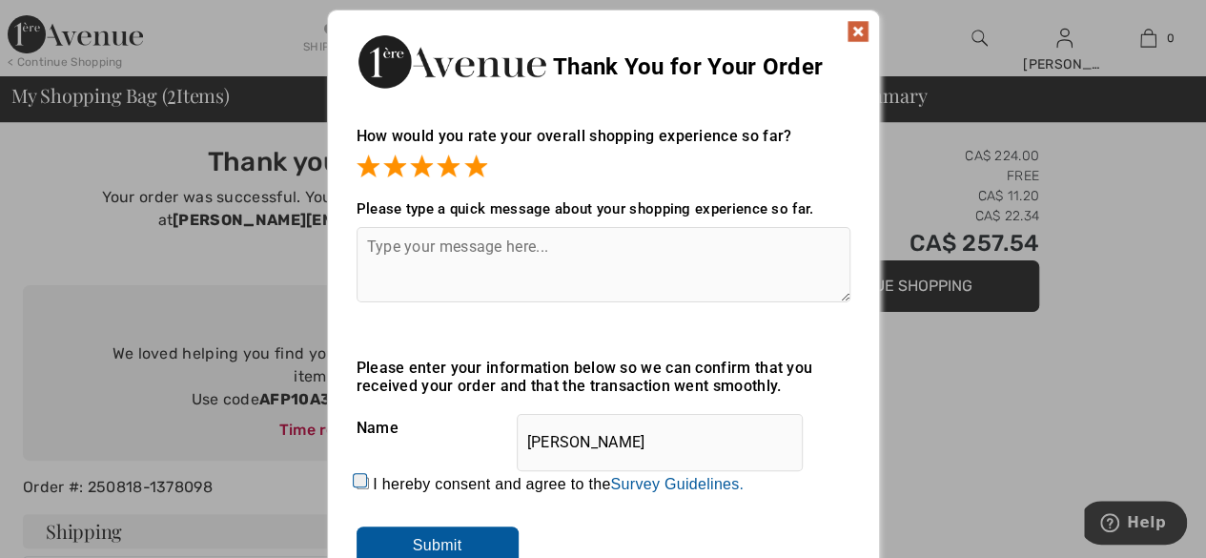
click at [848, 40] on img at bounding box center [858, 31] width 23 height 23
